Goal: Obtain resource: Download file/media

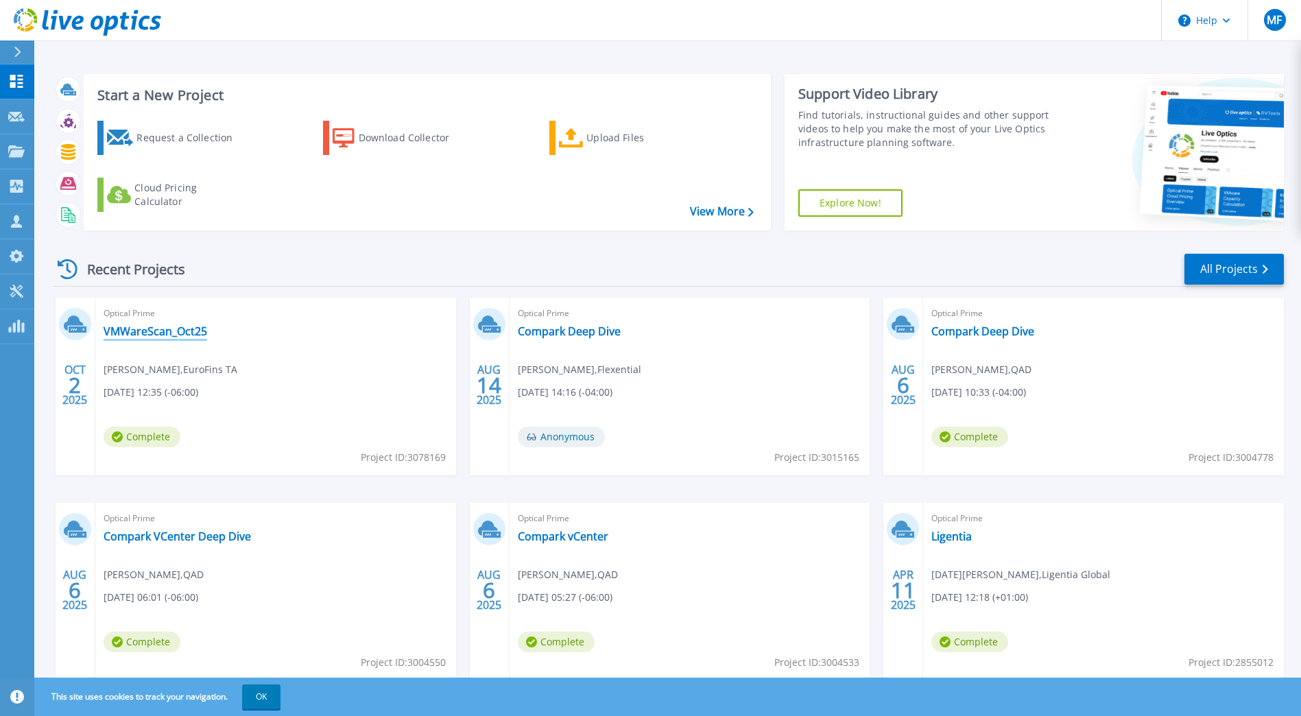
click at [157, 331] on link "VMWareScan_Oct25" at bounding box center [156, 331] width 104 height 14
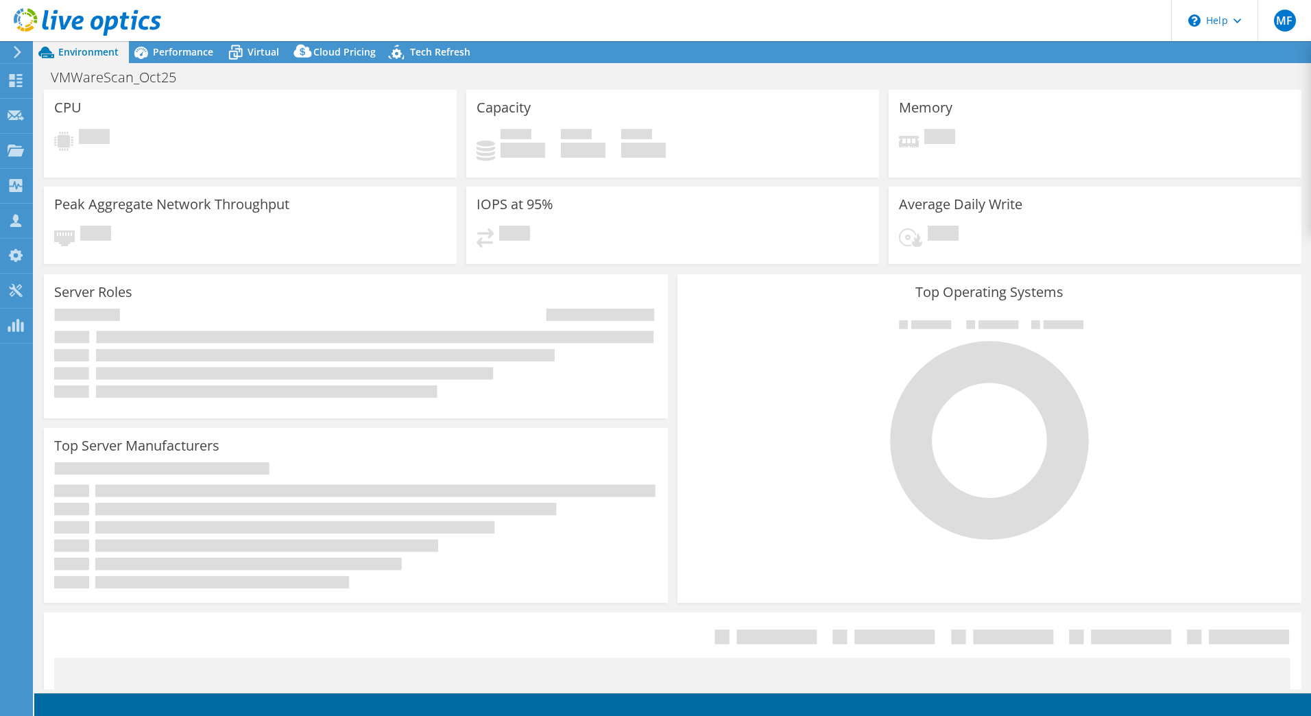
select select "USD"
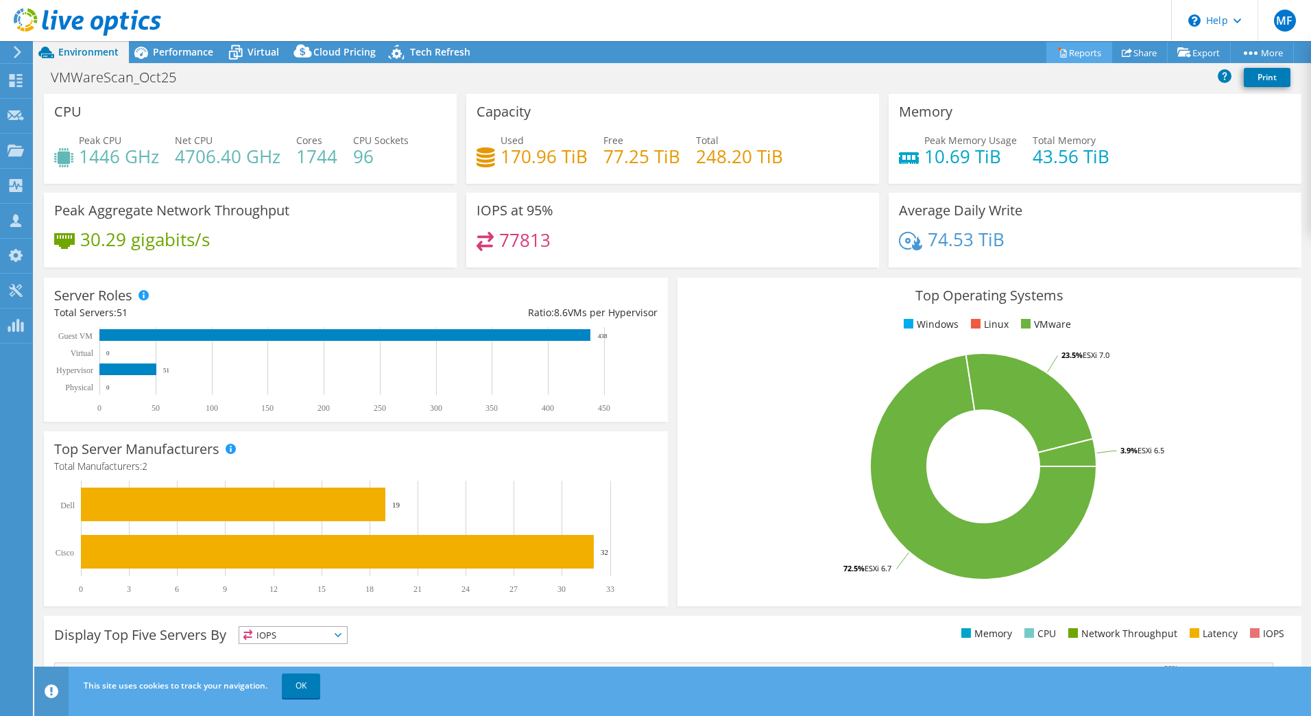
click at [1068, 51] on link "Reports" at bounding box center [1079, 52] width 66 height 21
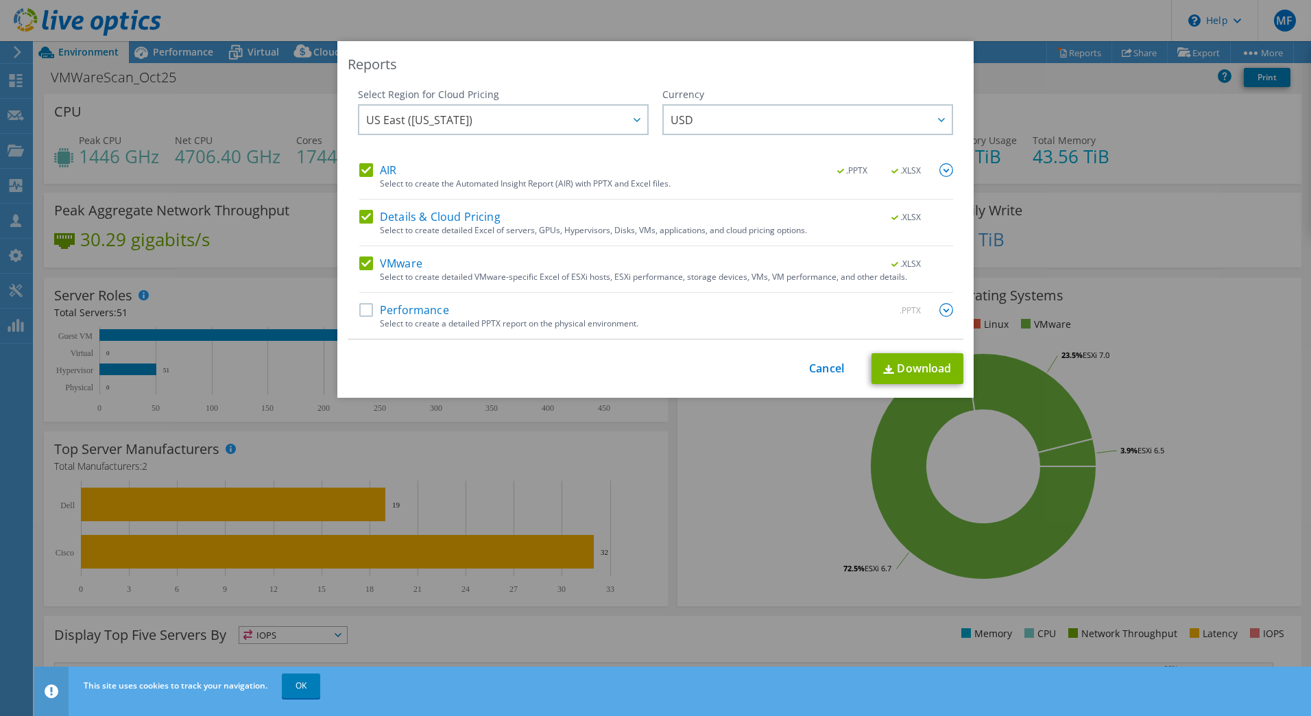
click at [364, 306] on label "Performance" at bounding box center [404, 310] width 90 height 14
click at [0, 0] on input "Performance" at bounding box center [0, 0] width 0 height 0
click at [631, 125] on div at bounding box center [636, 120] width 22 height 28
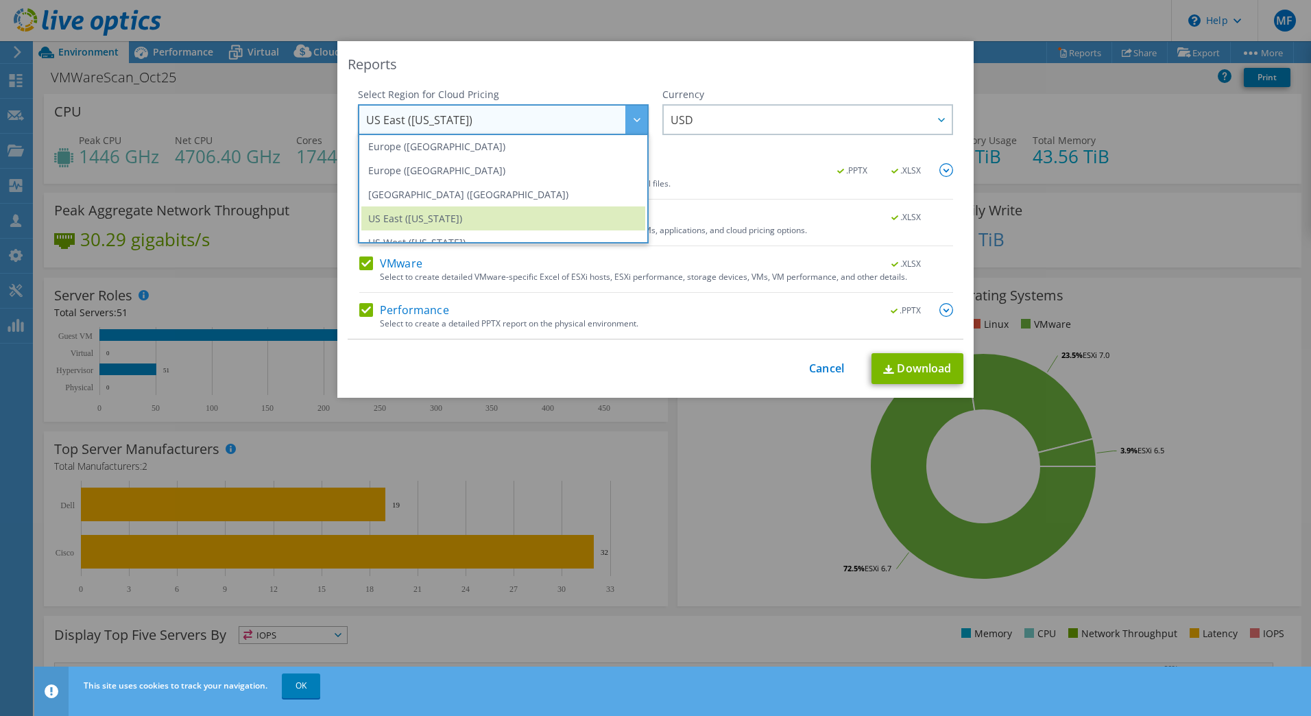
scroll to position [185, 0]
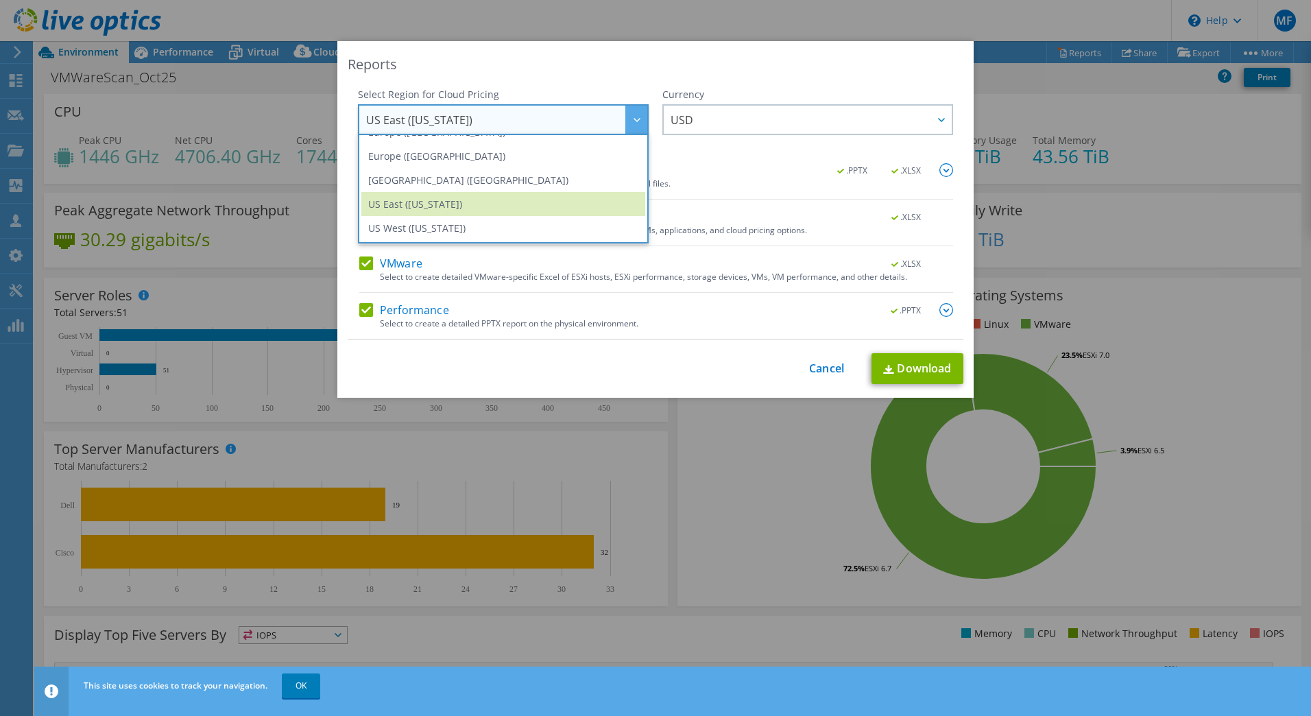
click at [585, 70] on div "Reports" at bounding box center [656, 64] width 616 height 19
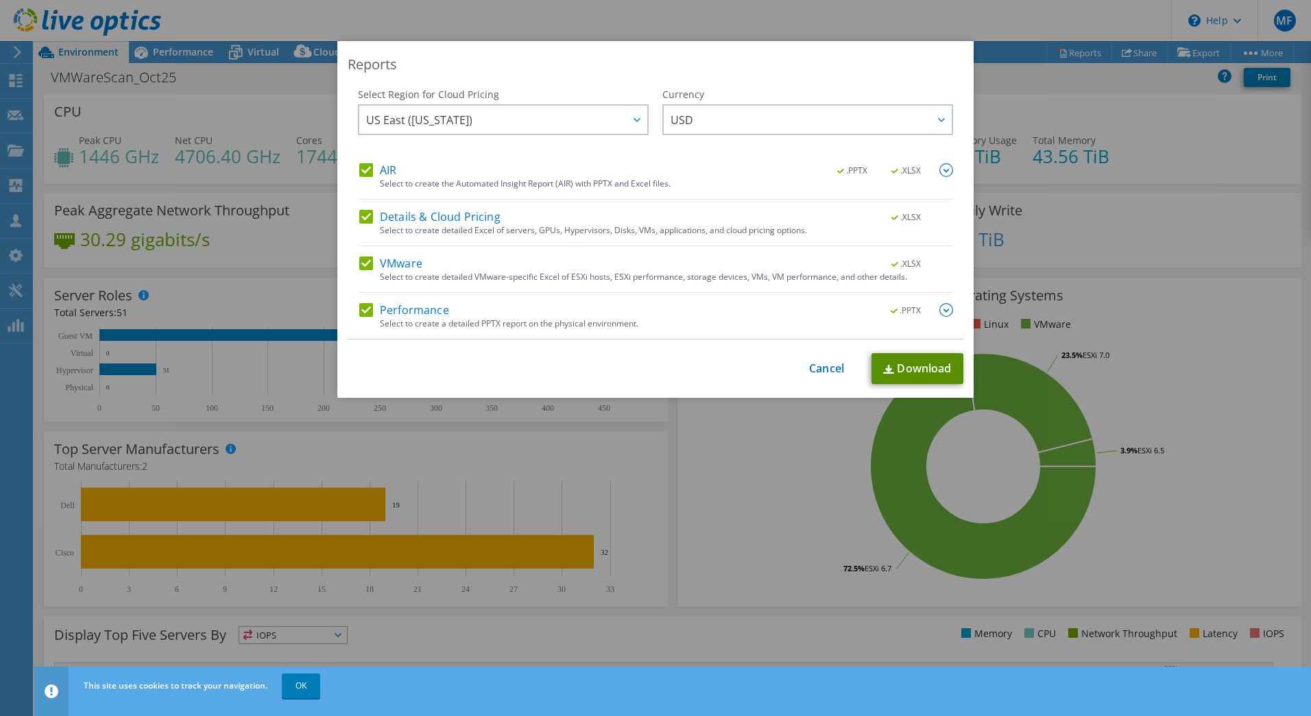
click at [913, 363] on link "Download" at bounding box center [917, 368] width 92 height 31
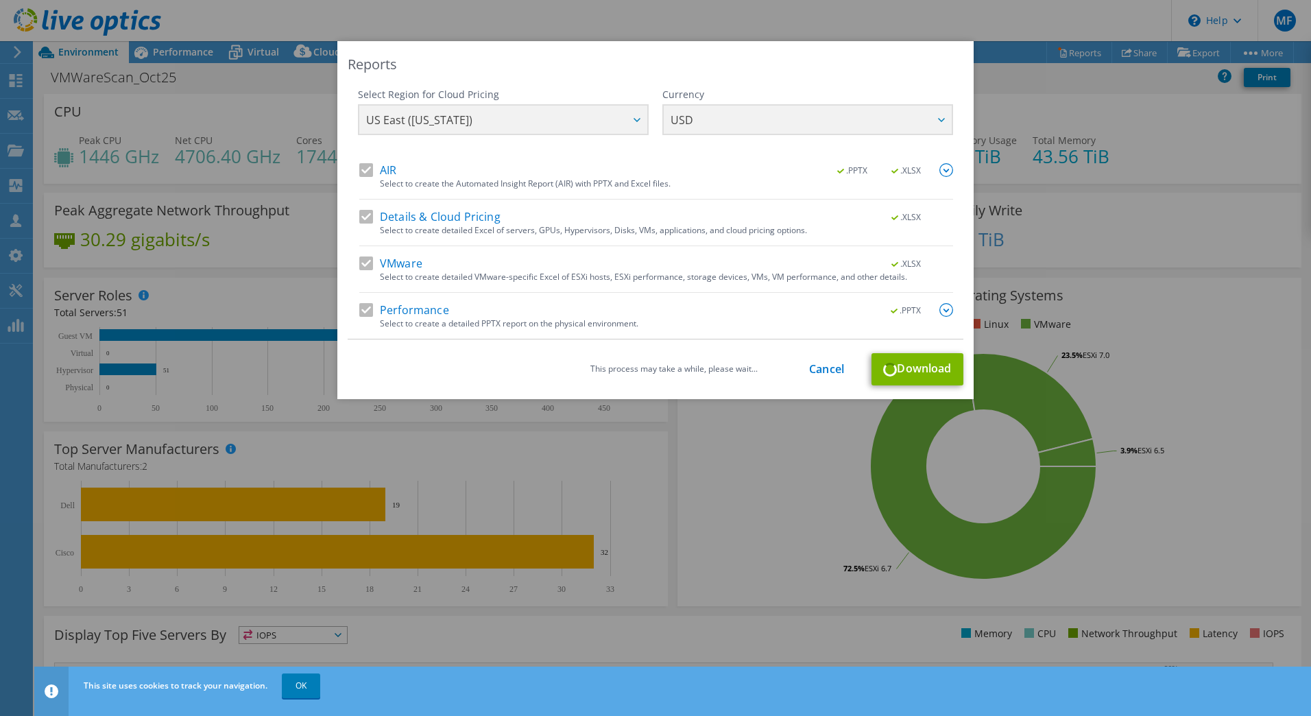
click at [939, 312] on img at bounding box center [946, 310] width 14 height 14
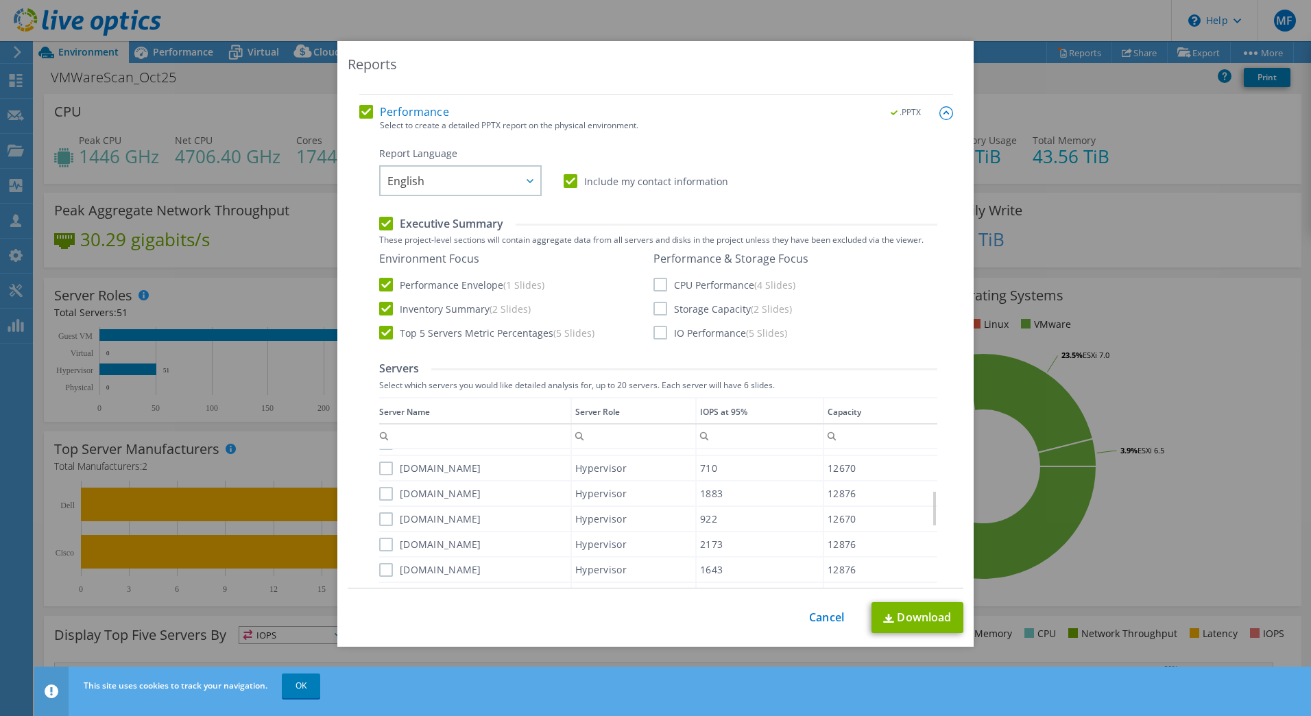
scroll to position [0, 0]
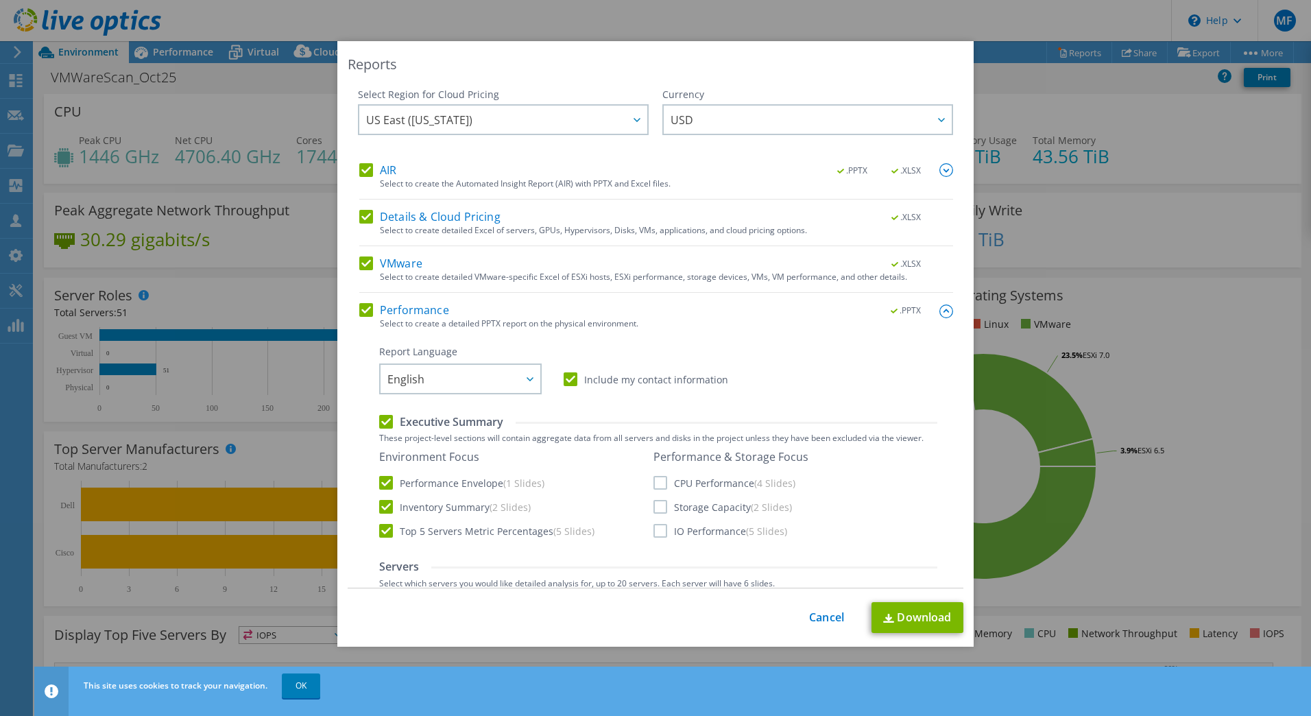
click at [939, 171] on img at bounding box center [946, 170] width 14 height 14
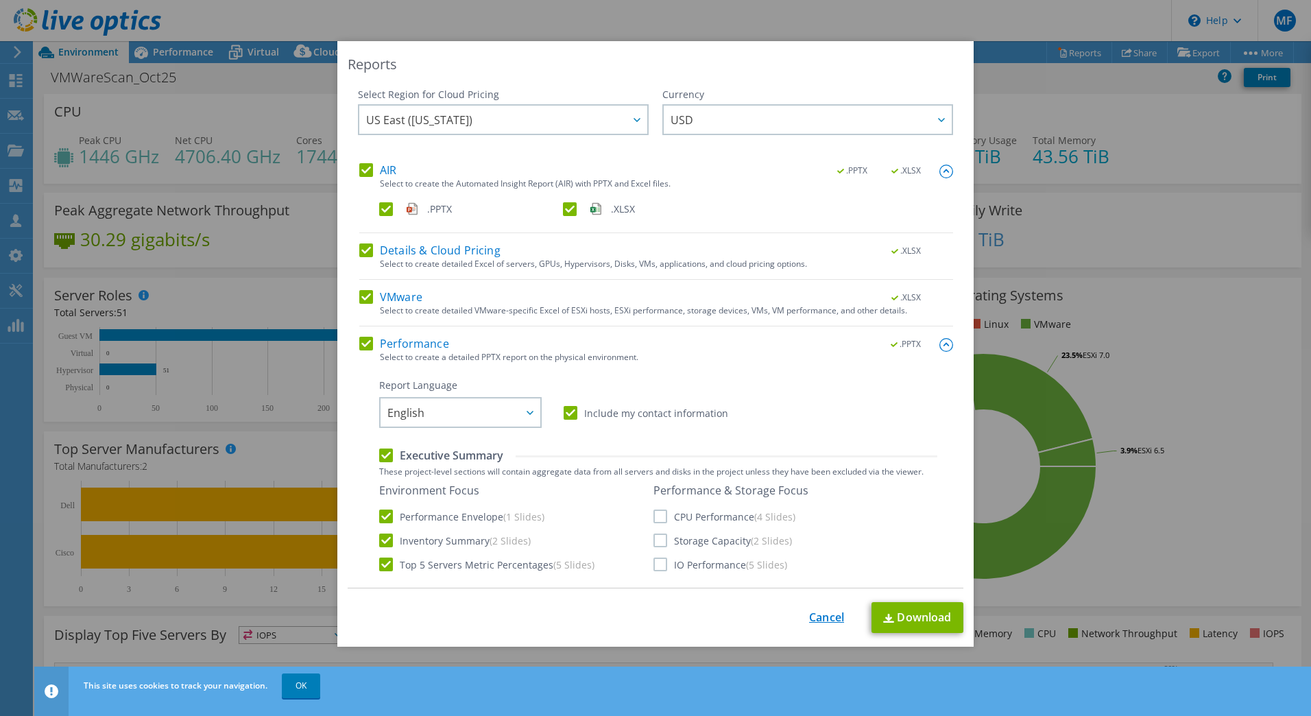
click at [817, 624] on link "Cancel" at bounding box center [826, 617] width 35 height 13
